Goal: Information Seeking & Learning: Learn about a topic

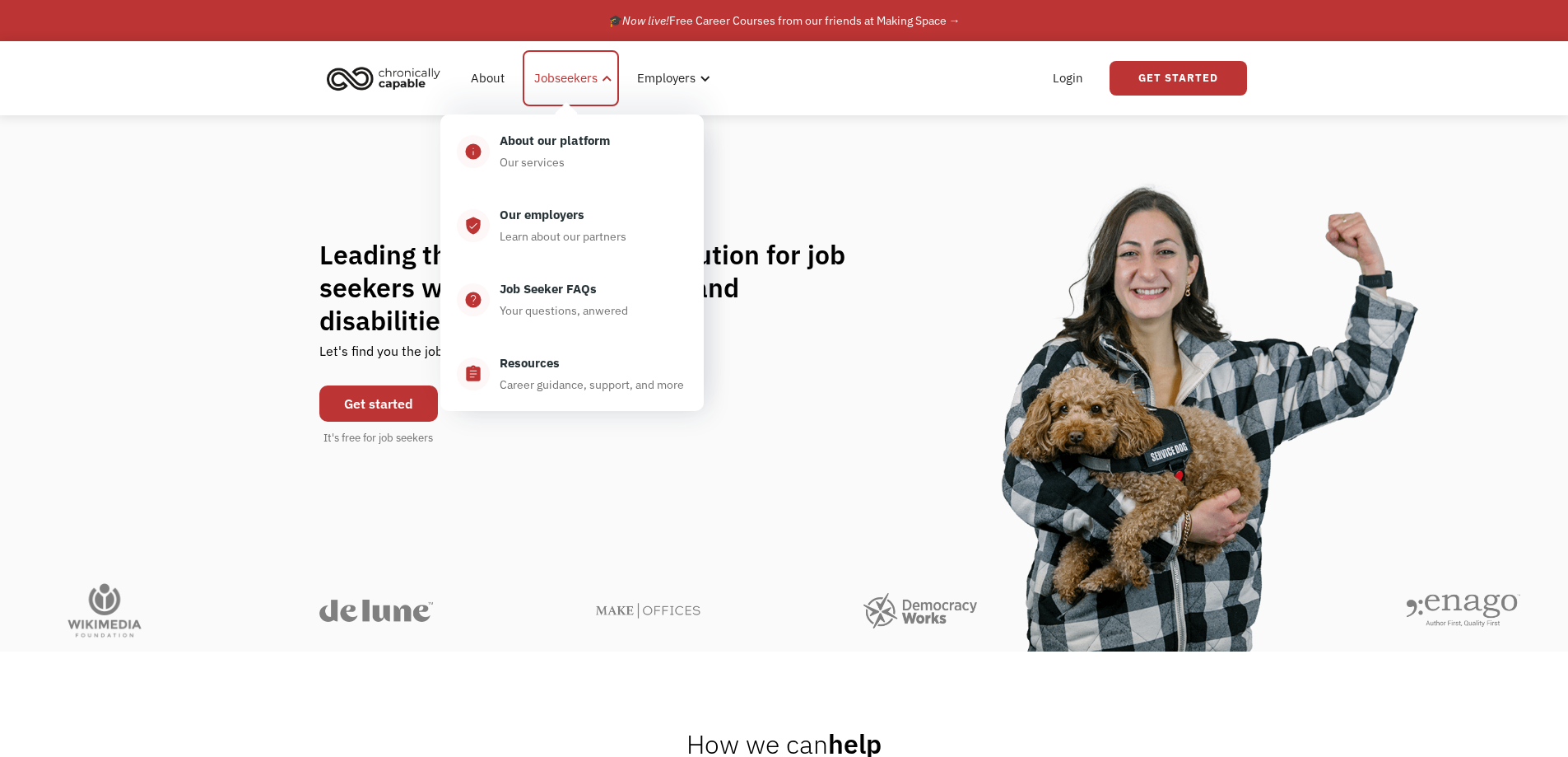
click at [590, 77] on div "Jobseekers" at bounding box center [566, 78] width 64 height 20
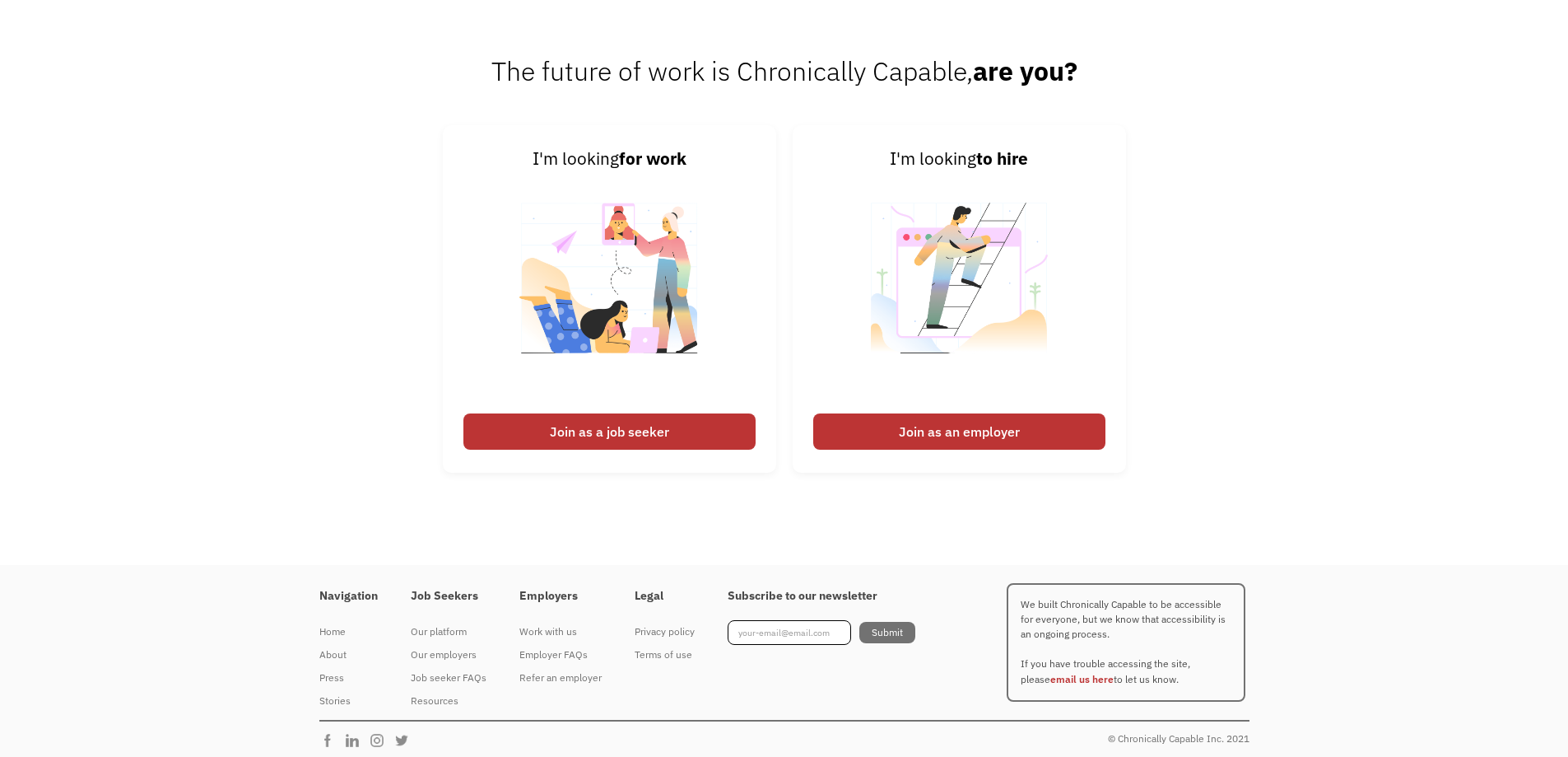
scroll to position [4140, 0]
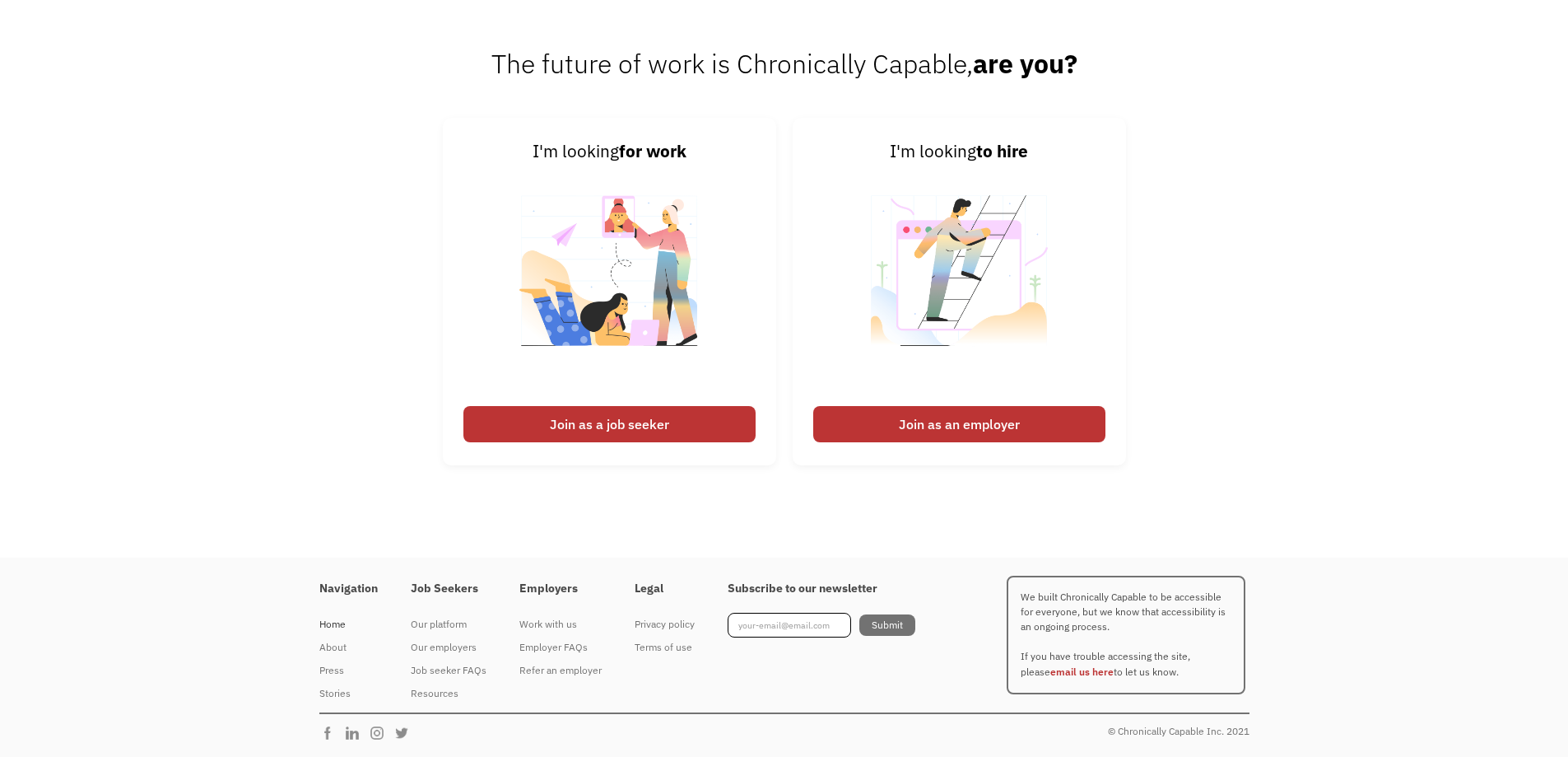
click at [334, 626] on div "Home" at bounding box center [348, 624] width 59 height 20
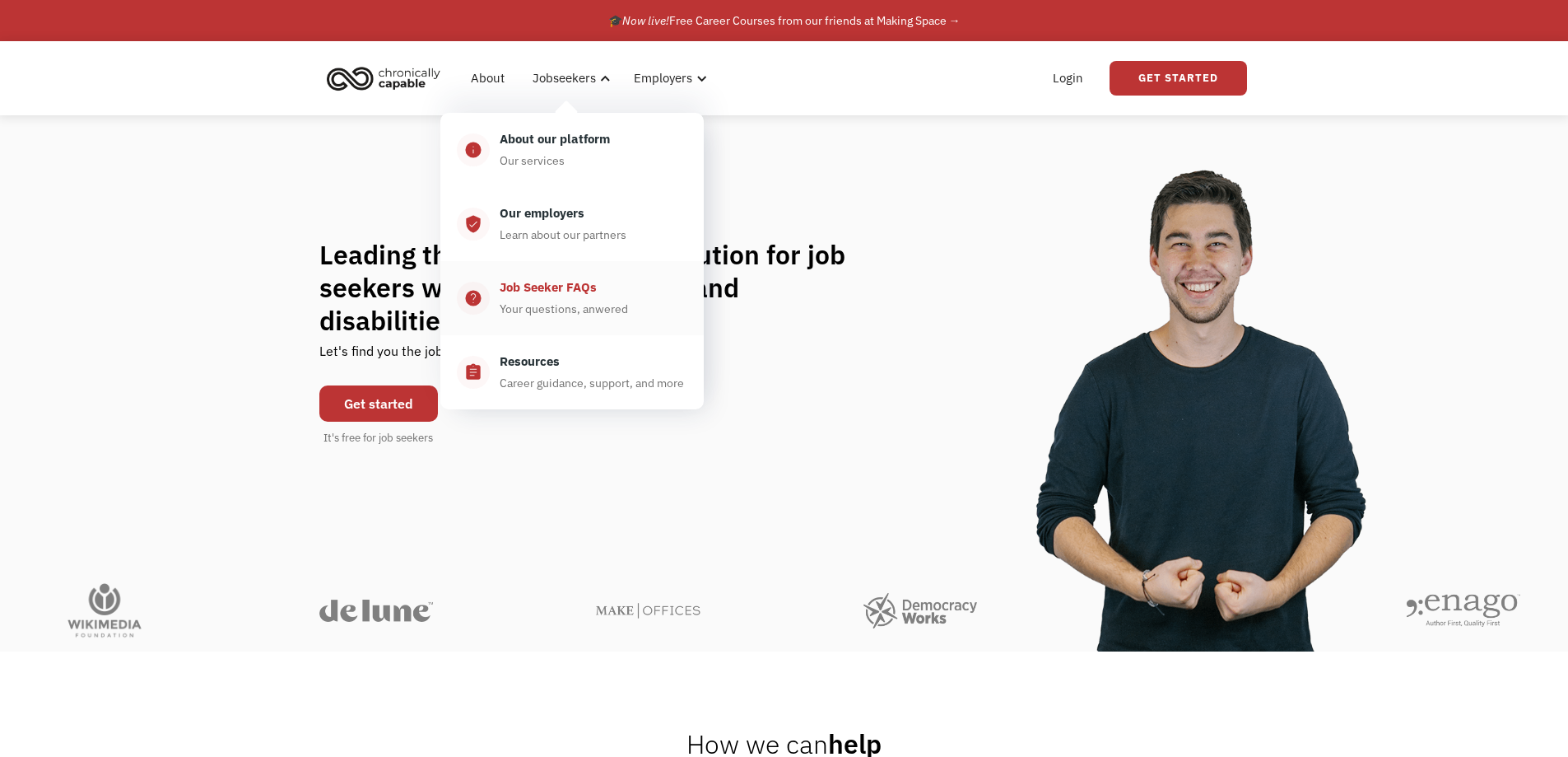
click at [548, 296] on div "Job Seeker FAQs" at bounding box center [547, 287] width 97 height 20
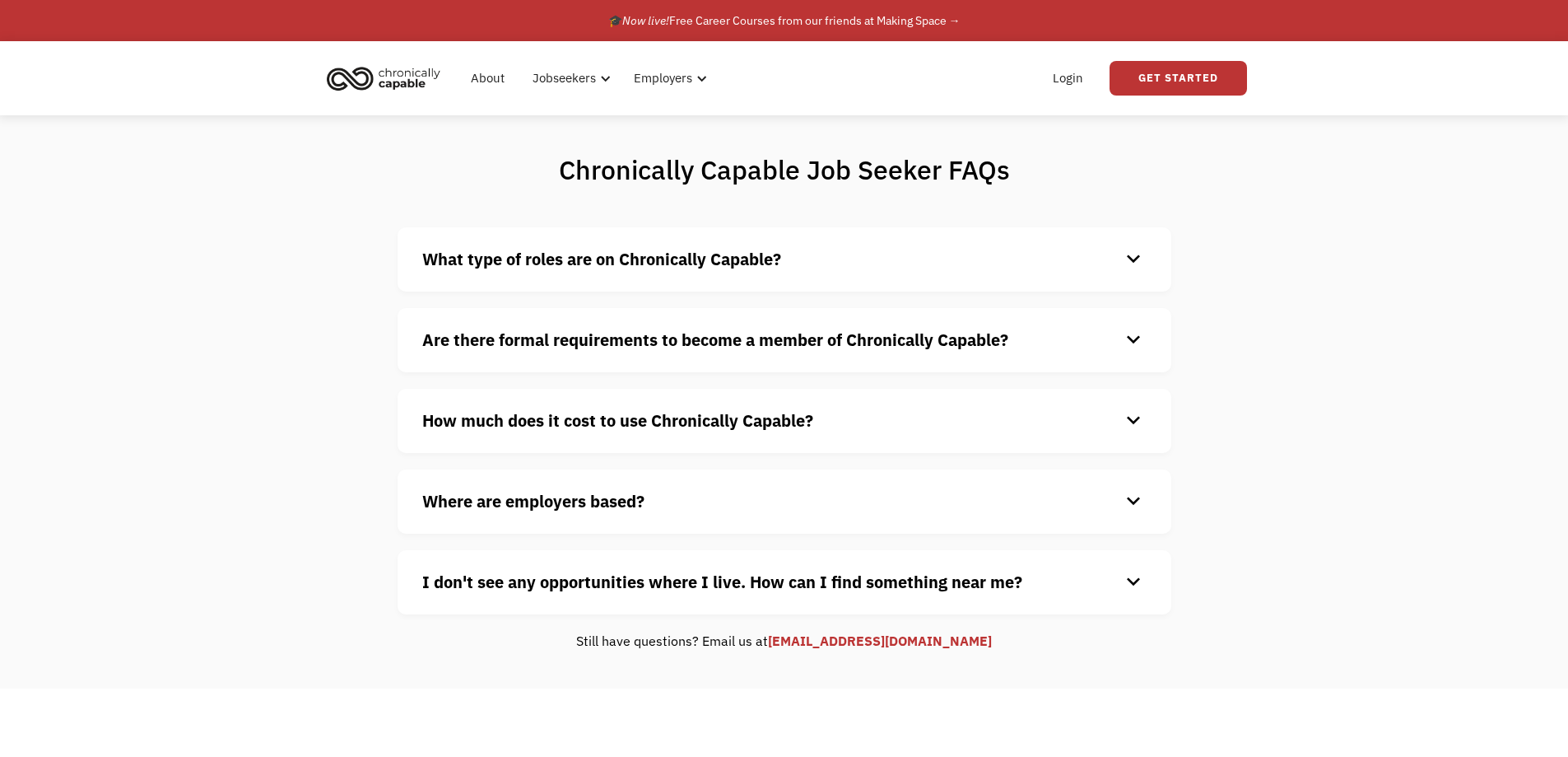
click at [1139, 258] on div "keyboard_arrow_down" at bounding box center [1132, 259] width 26 height 24
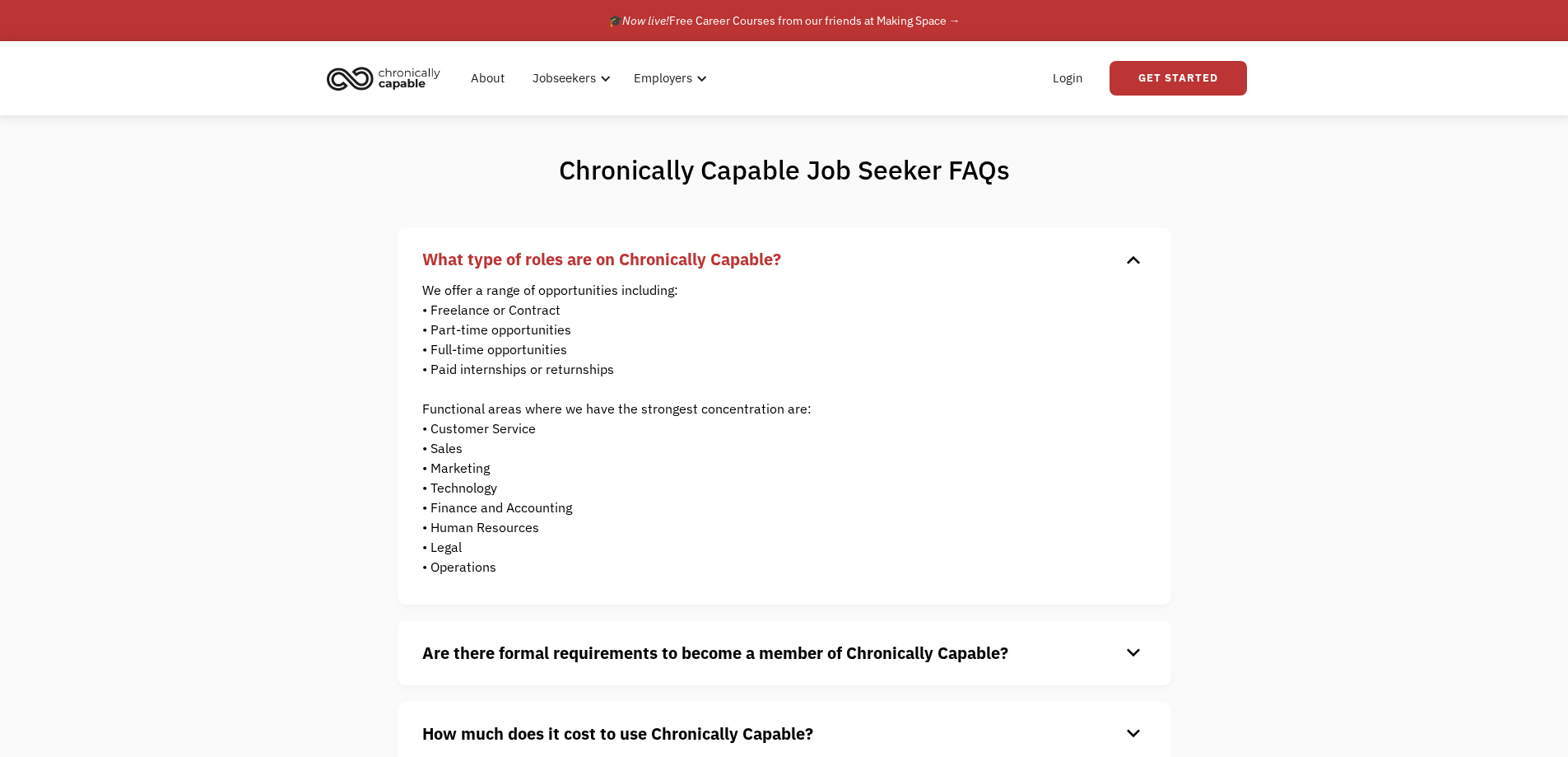
click at [1139, 258] on div "keyboard_arrow_down" at bounding box center [1132, 259] width 26 height 24
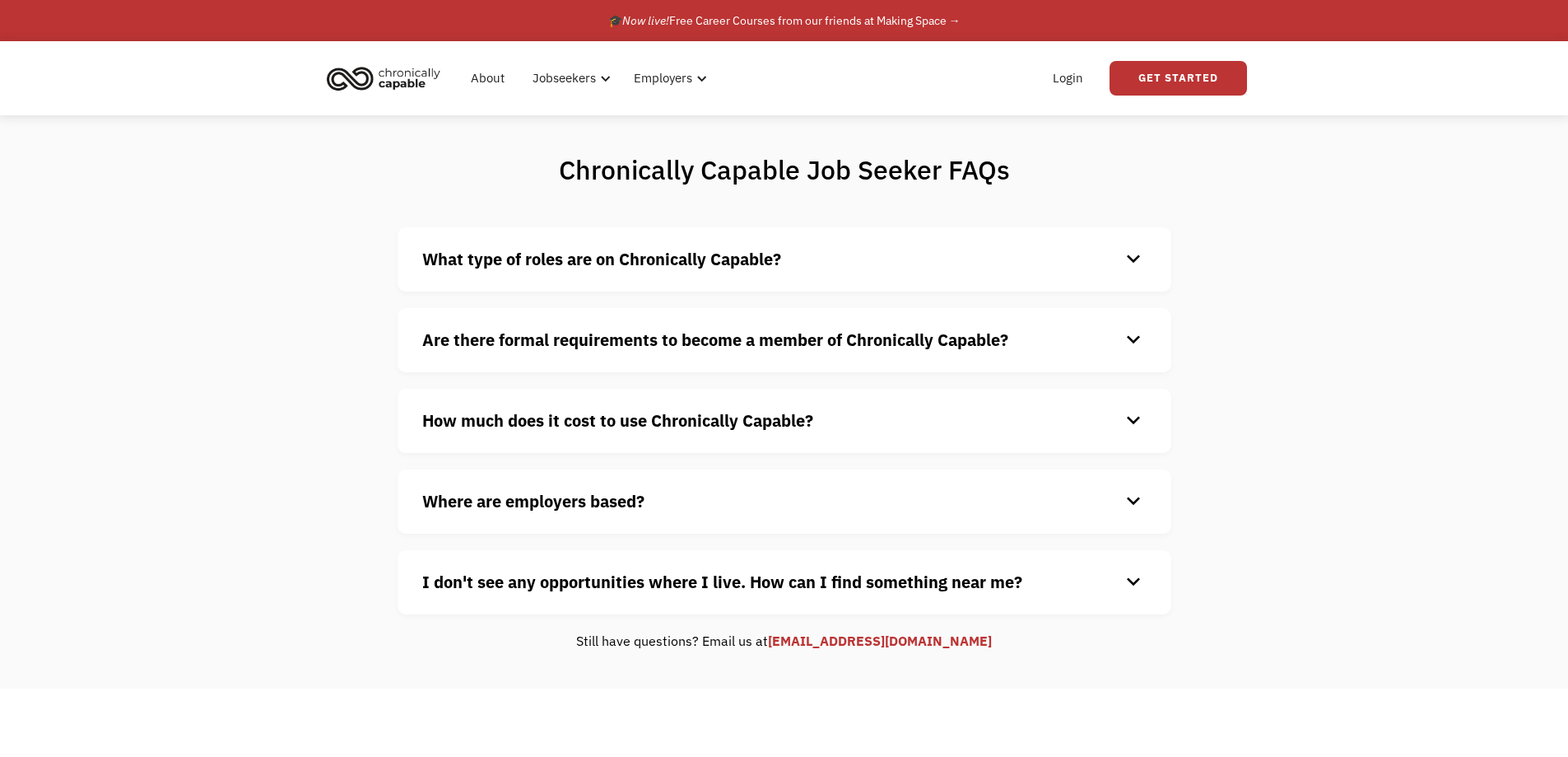
click at [1137, 499] on div "keyboard_arrow_down" at bounding box center [1132, 500] width 26 height 24
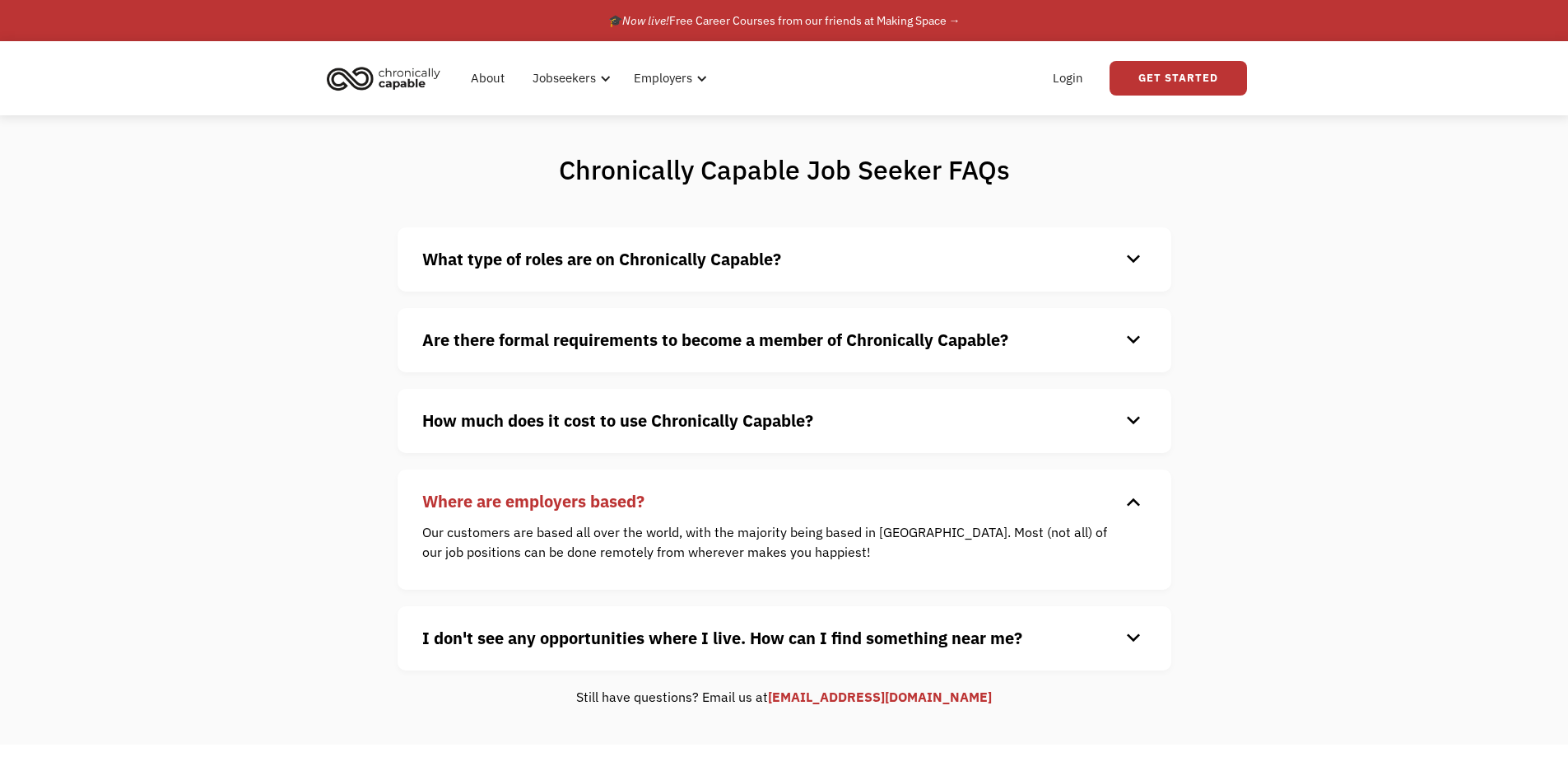
click at [1137, 499] on div "keyboard_arrow_down" at bounding box center [1132, 500] width 26 height 24
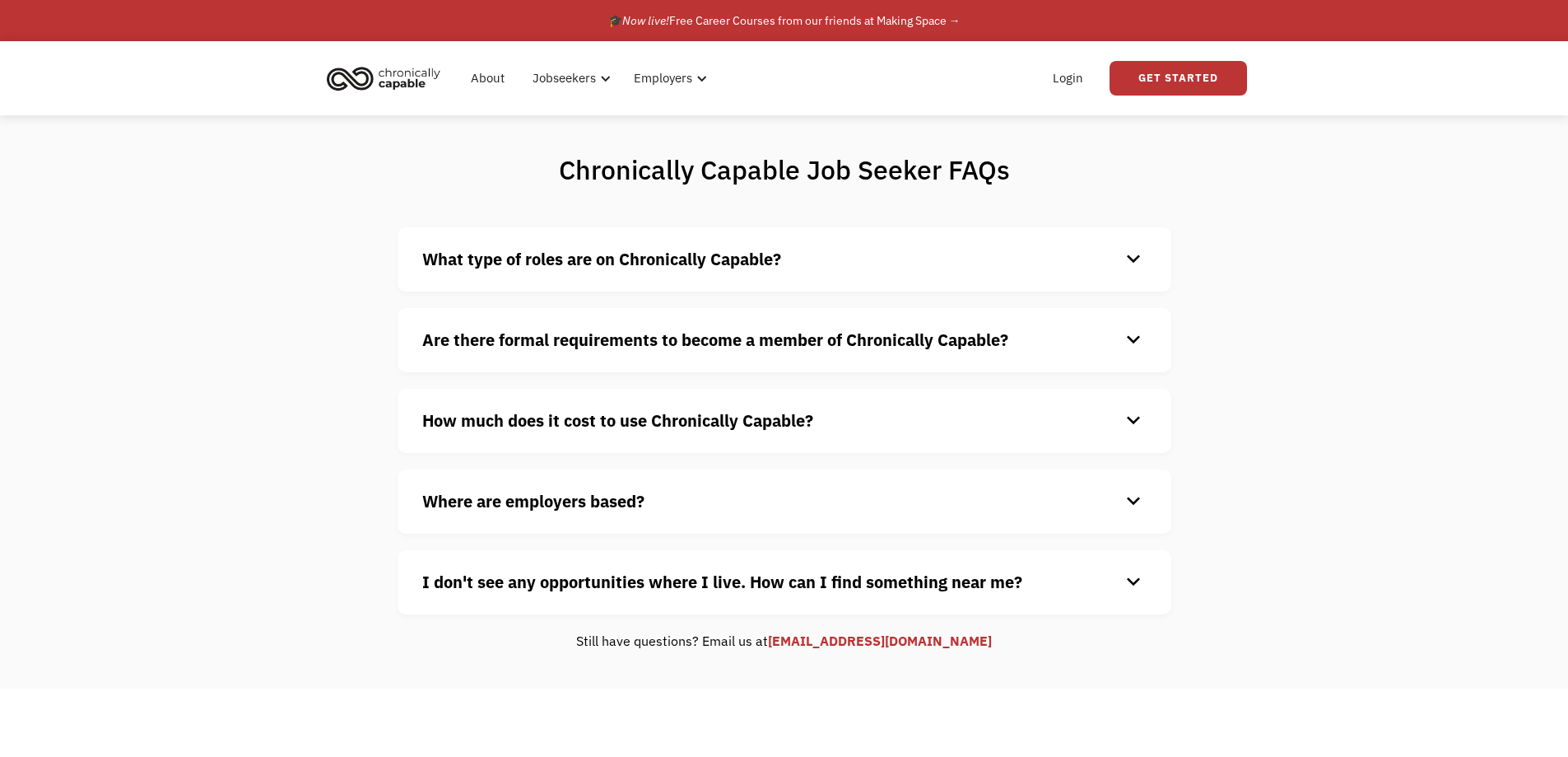
click at [1134, 577] on div "keyboard_arrow_down" at bounding box center [1132, 582] width 26 height 24
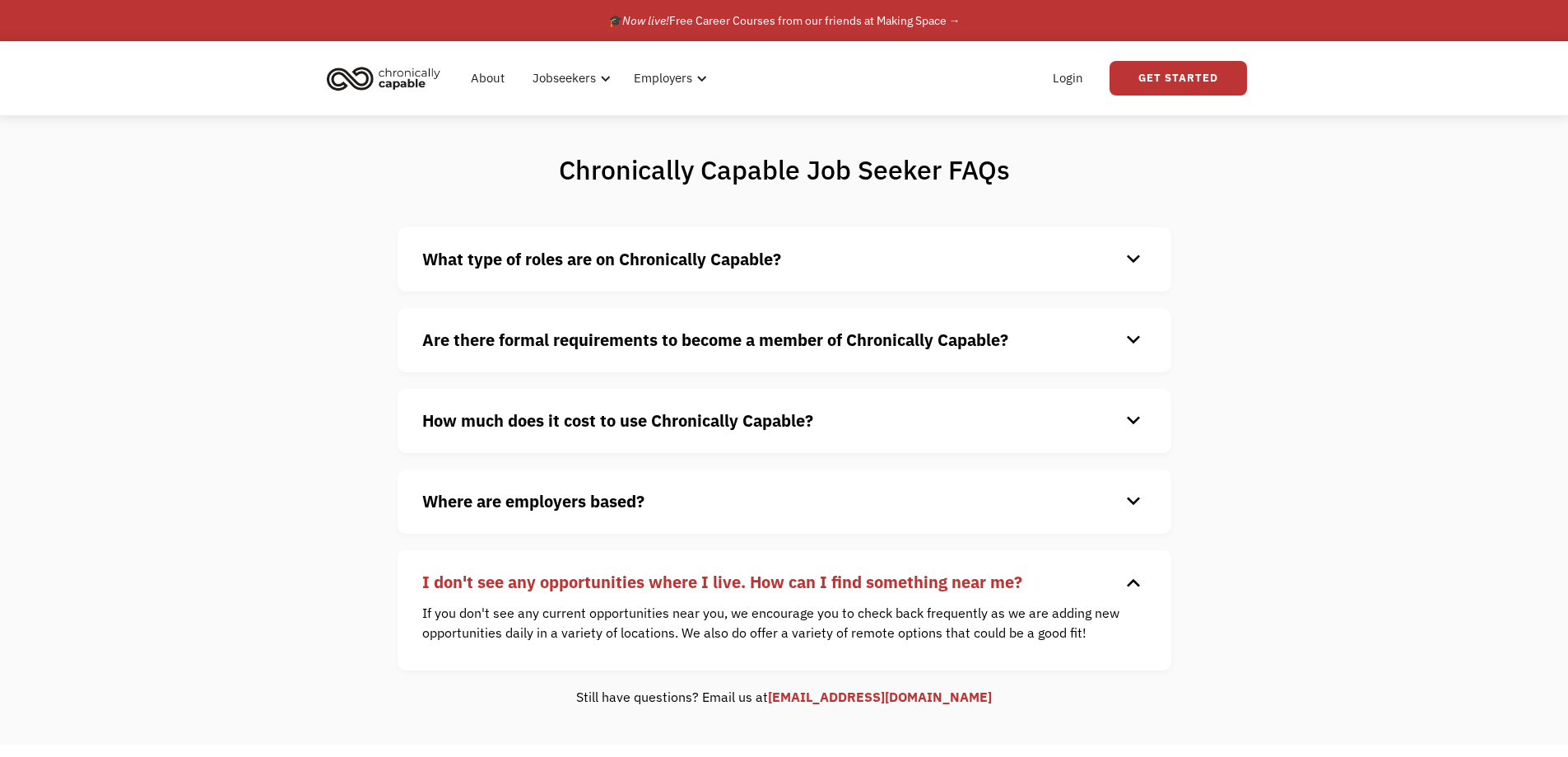
click at [1134, 577] on div "keyboard_arrow_down" at bounding box center [1132, 582] width 26 height 24
